Goal: Information Seeking & Learning: Learn about a topic

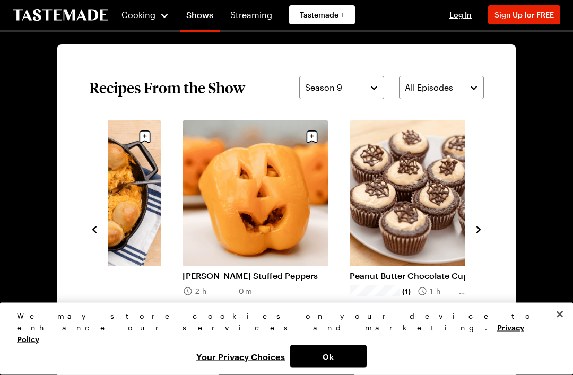
scroll to position [722, 0]
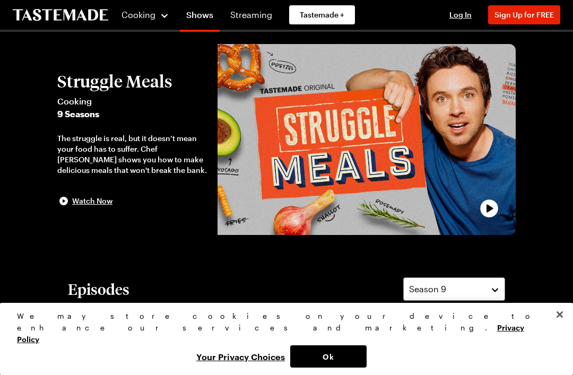
scroll to position [22, 0]
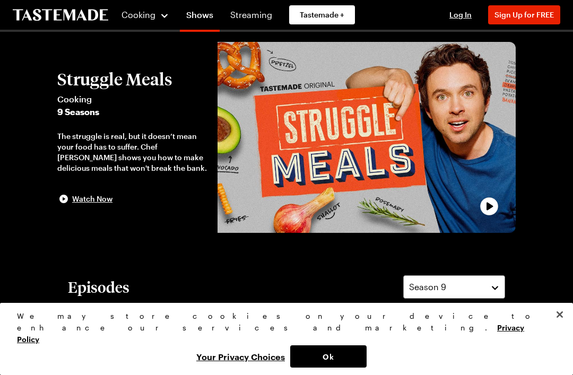
click at [131, 16] on span "Cooking" at bounding box center [139, 15] width 34 height 10
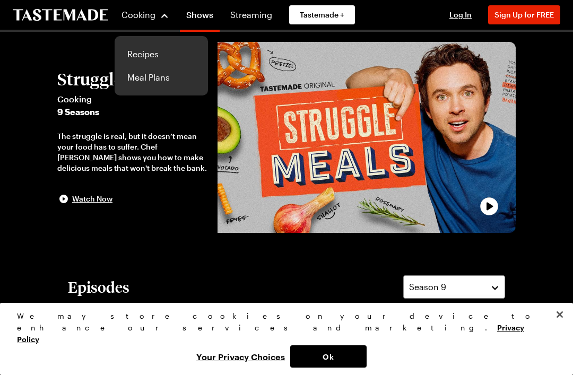
click at [174, 205] on button "Struggle Meals Cooking 9 Seasons The struggle is real, but it doesn’t mean your…" at bounding box center [132, 138] width 150 height 136
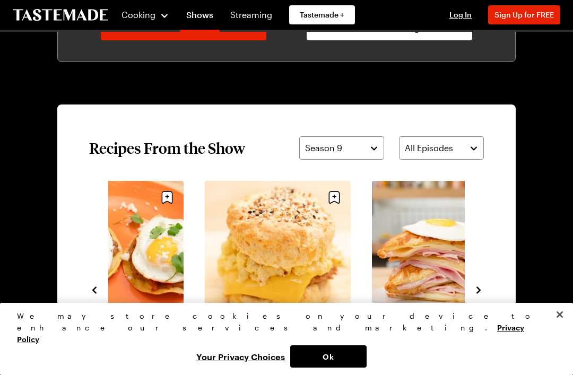
scroll to position [663, 0]
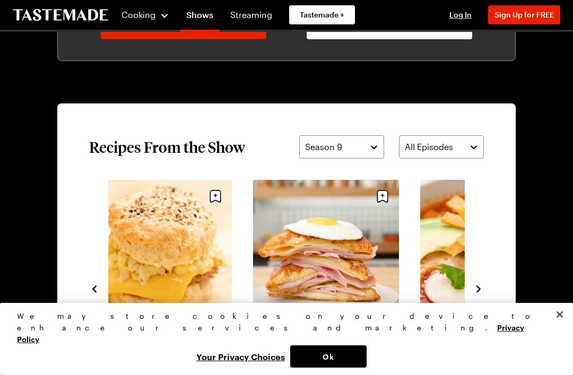
click at [298, 330] on link "Struggle [PERSON_NAME]" at bounding box center [326, 335] width 146 height 11
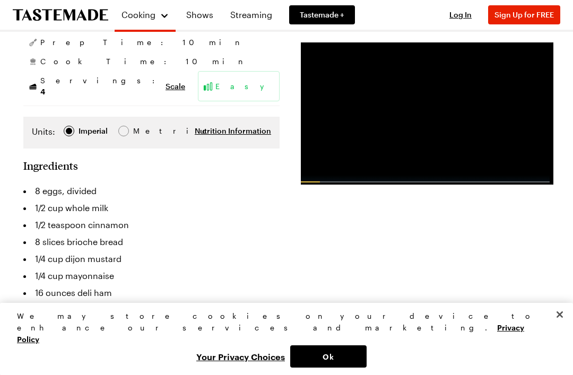
scroll to position [202, 0]
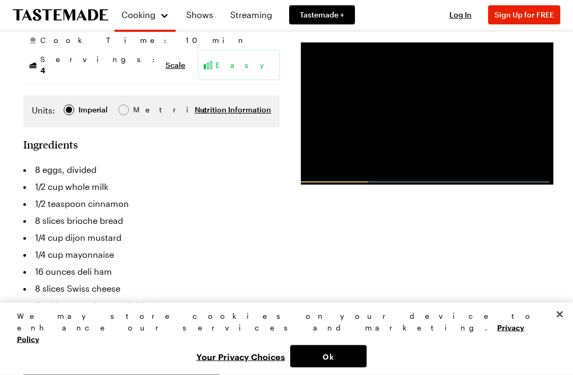
scroll to position [223, 0]
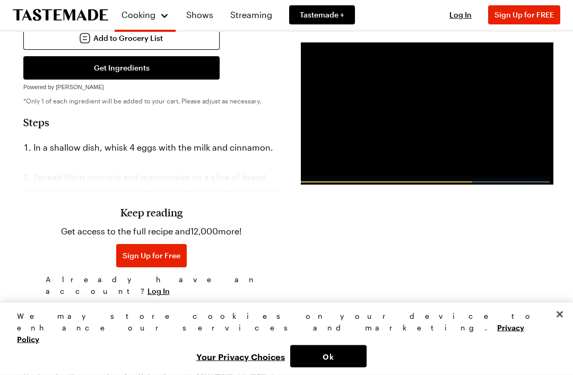
scroll to position [521, 0]
click at [12, 161] on div "Search Struggle [PERSON_NAME] A savory french toast style sandwich with ham and…" at bounding box center [286, 240] width 573 height 1459
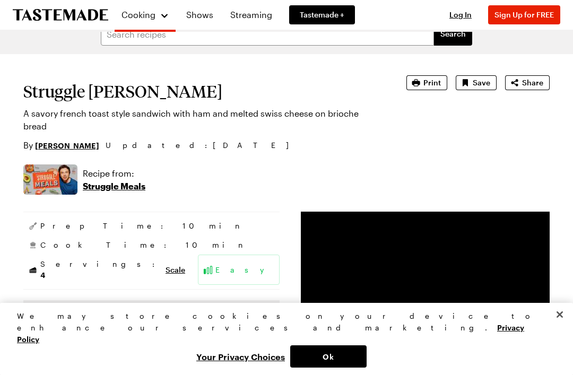
scroll to position [0, 0]
